Goal: Transaction & Acquisition: Purchase product/service

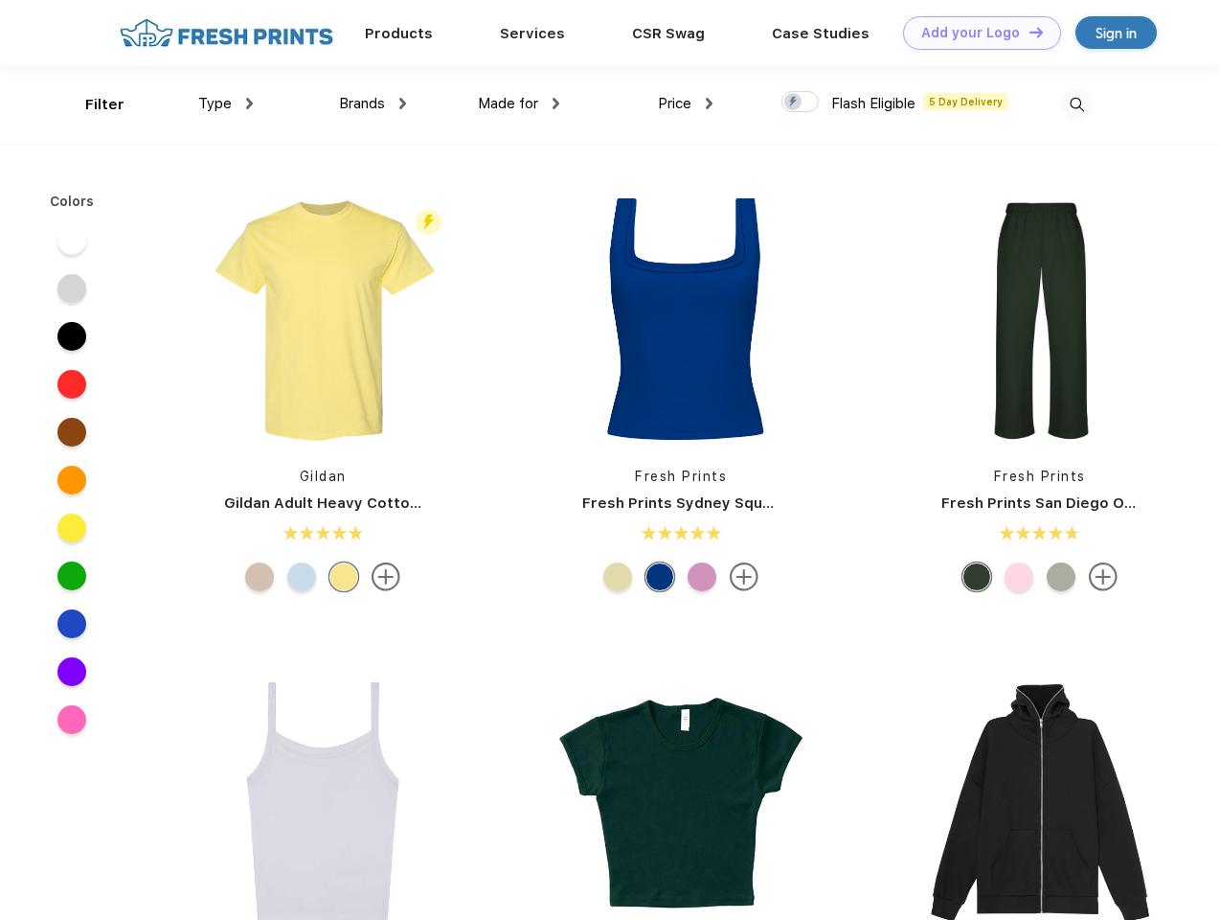
scroll to position [1, 0]
click at [975, 33] on link "Add your Logo Design Tool" at bounding box center [982, 33] width 158 height 34
click at [0, 0] on div "Design Tool" at bounding box center [0, 0] width 0 height 0
click at [1028, 32] on link "Add your Logo Design Tool" at bounding box center [982, 33] width 158 height 34
click at [92, 104] on div "Filter" at bounding box center [104, 105] width 39 height 22
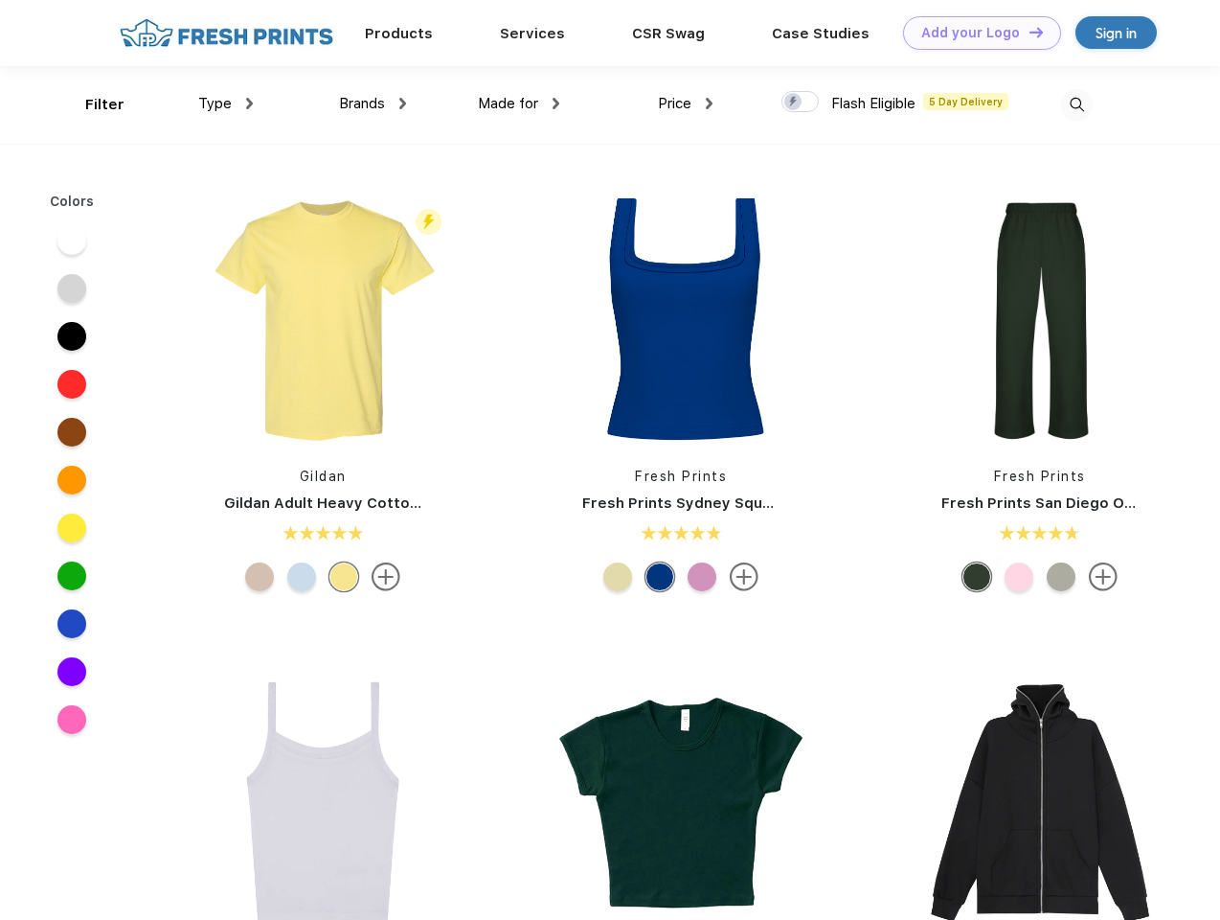
click at [226, 103] on span "Type" at bounding box center [215, 103] width 34 height 17
click at [373, 103] on span "Brands" at bounding box center [362, 103] width 46 height 17
click at [519, 103] on span "Made for" at bounding box center [508, 103] width 60 height 17
click at [686, 103] on span "Price" at bounding box center [675, 103] width 34 height 17
click at [801, 102] on div at bounding box center [800, 101] width 37 height 21
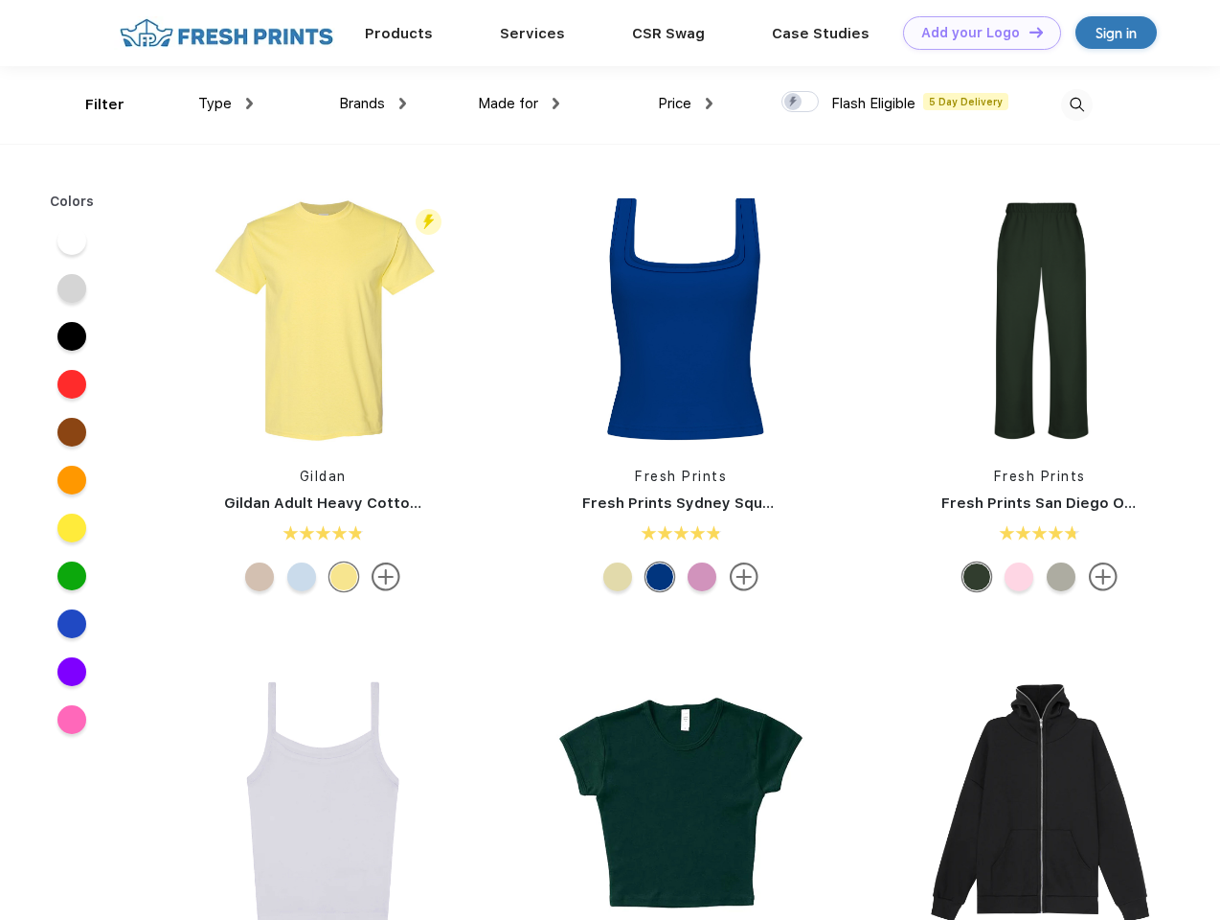
click at [794, 102] on input "checkbox" at bounding box center [788, 96] width 12 height 12
click at [1077, 104] on img at bounding box center [1077, 105] width 32 height 32
